Goal: Information Seeking & Learning: Learn about a topic

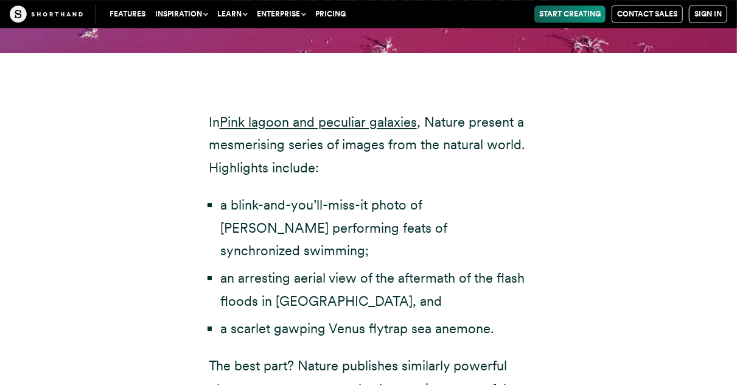
scroll to position [4011, 0]
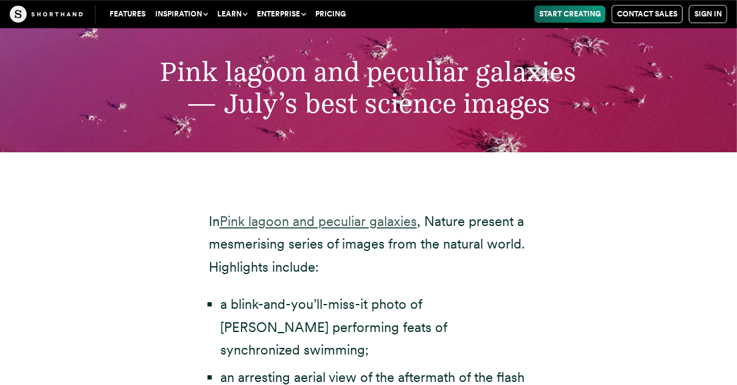
click at [345, 213] on link "Pink lagoon and peculiar galaxies" at bounding box center [318, 221] width 197 height 16
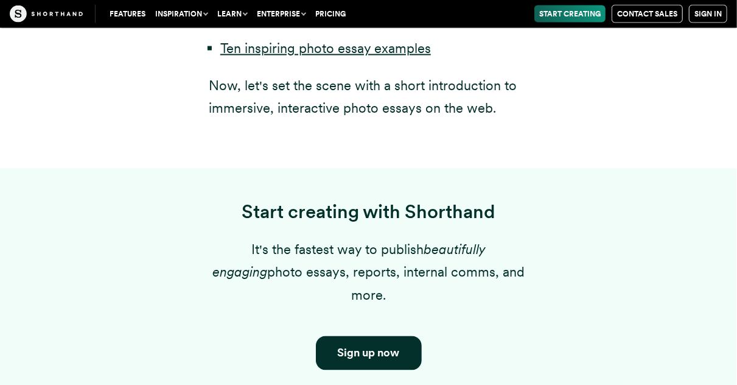
scroll to position [712, 0]
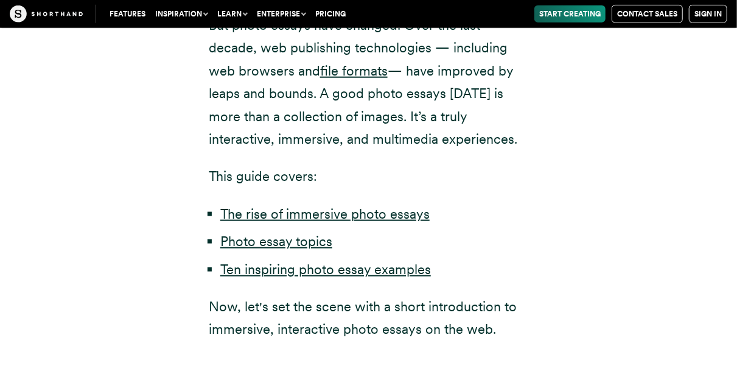
click at [285, 230] on li "Photo essay topics" at bounding box center [374, 241] width 308 height 23
click at [285, 233] on link "Photo essay topics" at bounding box center [276, 241] width 112 height 16
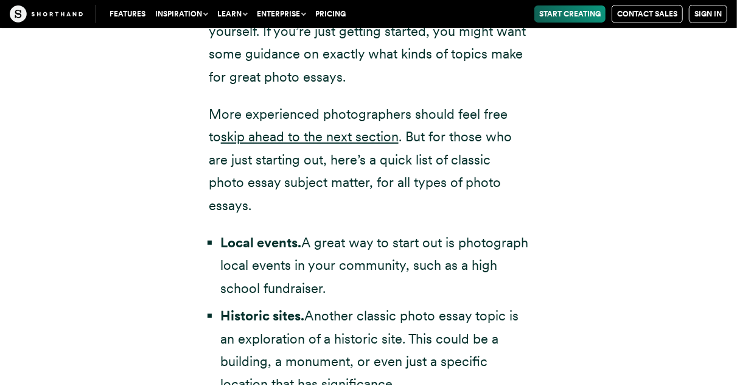
scroll to position [2466, 0]
click at [346, 129] on link "skip ahead to the next section" at bounding box center [310, 137] width 178 height 16
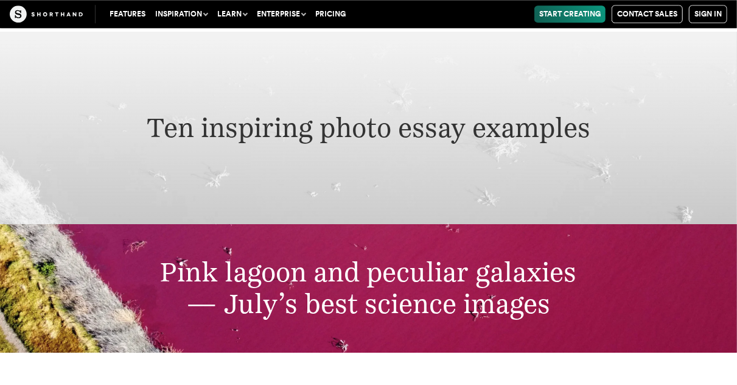
scroll to position [3699, 0]
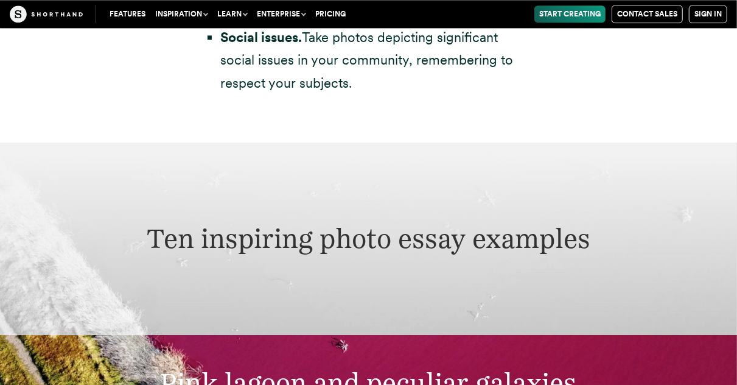
click at [348, 187] on div "Ten inspiring photo essay examples" at bounding box center [368, 238] width 737 height 192
click at [344, 223] on h2 "Ten inspiring photo essay examples" at bounding box center [368, 239] width 614 height 32
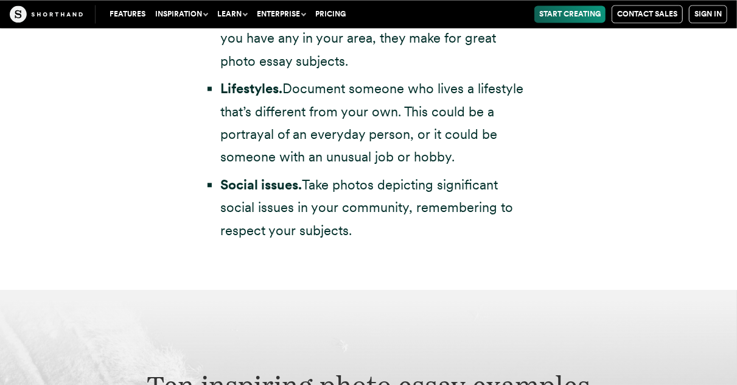
scroll to position [3556, 0]
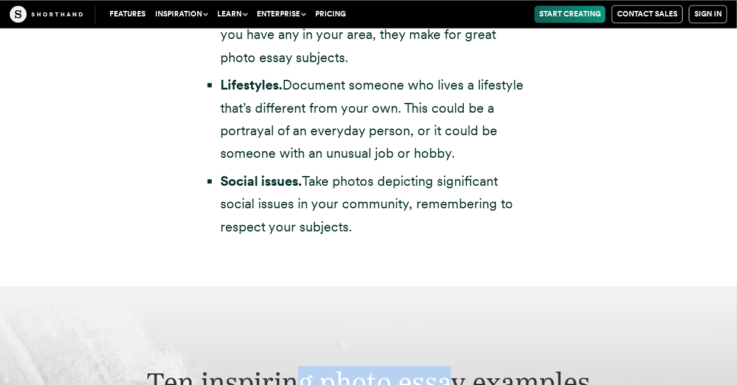
drag, startPoint x: 450, startPoint y: 294, endPoint x: 305, endPoint y: 281, distance: 145.5
click at [305, 367] on h2 "Ten inspiring photo essay examples" at bounding box center [368, 383] width 614 height 32
drag, startPoint x: 305, startPoint y: 281, endPoint x: 219, endPoint y: 174, distance: 137.3
